Goal: Obtain resource: Download file/media

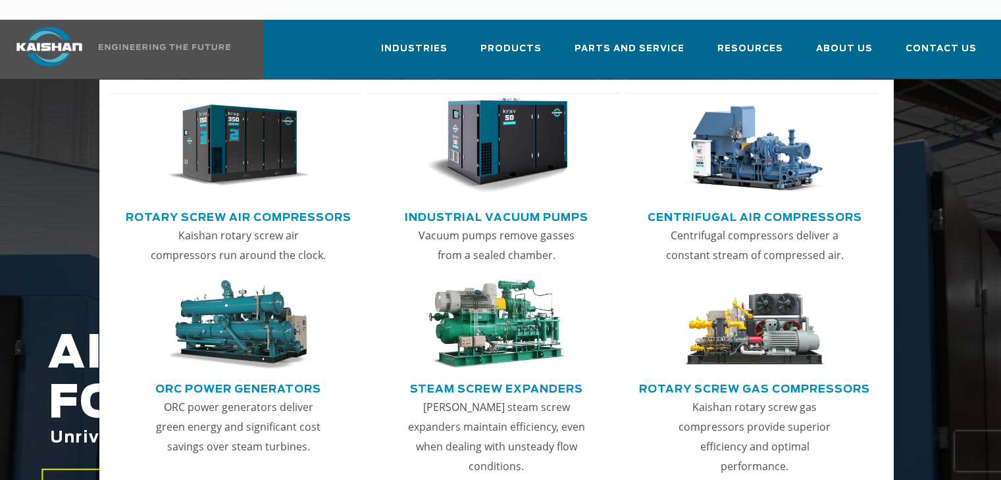
click at [247, 142] on img "Main menu" at bounding box center [237, 146] width 143 height 96
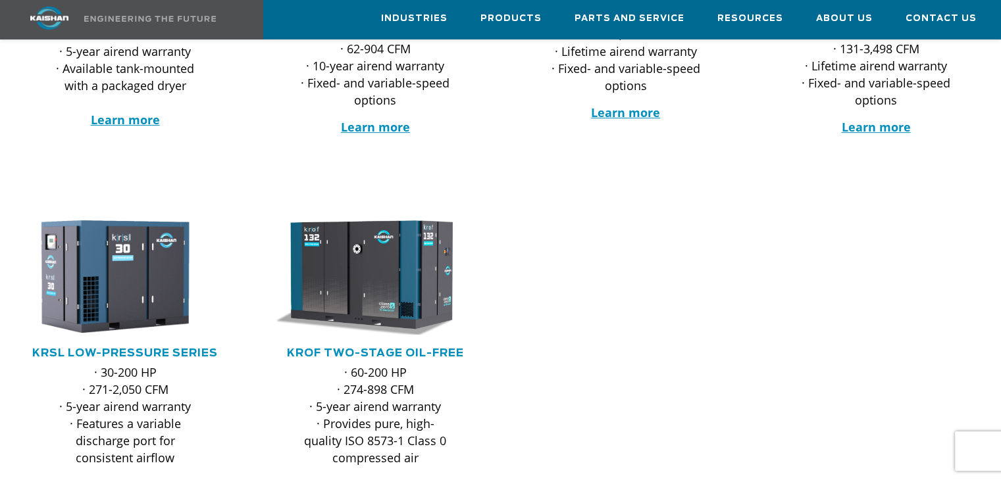
scroll to position [526, 0]
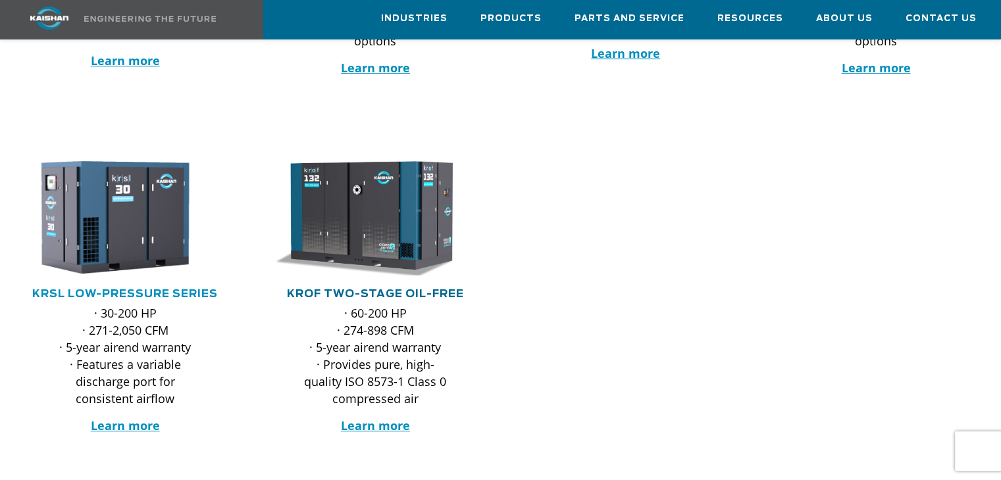
click at [355, 289] on link "KROF TWO-STAGE OIL-FREE" at bounding box center [375, 294] width 177 height 11
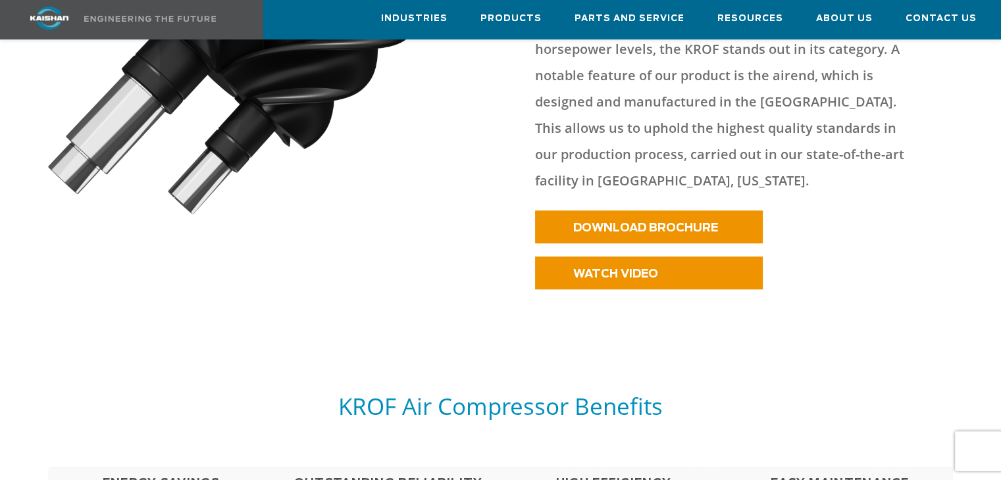
scroll to position [877, 0]
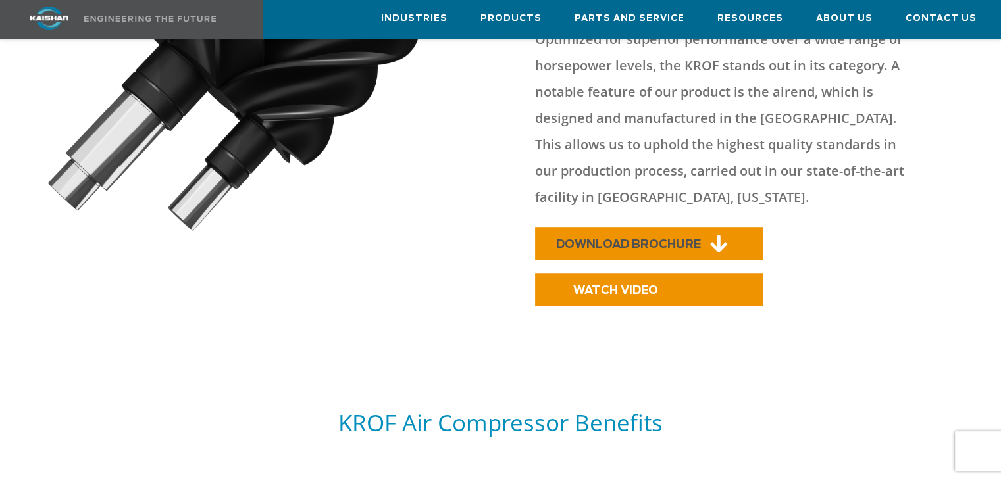
click at [640, 239] on span "DOWNLOAD BROCHURE" at bounding box center [628, 244] width 145 height 11
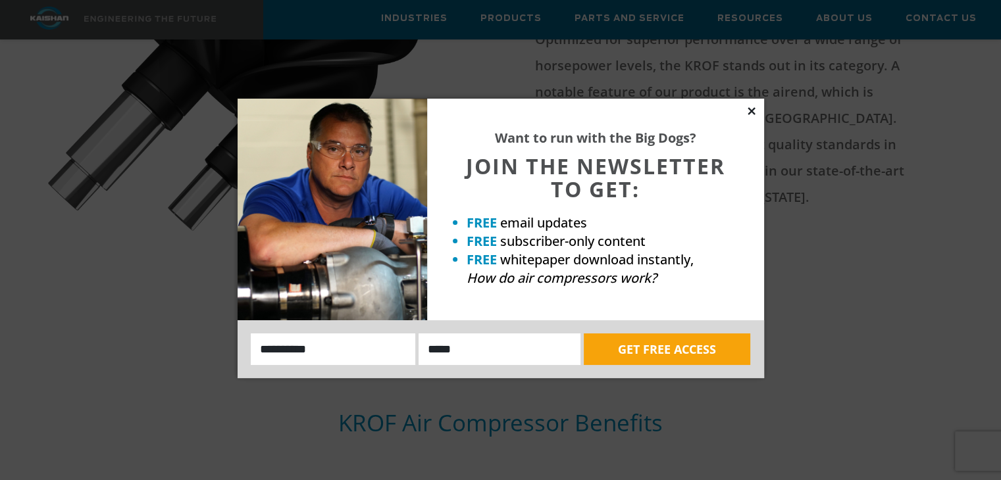
click at [751, 109] on icon at bounding box center [750, 110] width 7 height 7
